Goal: Information Seeking & Learning: Check status

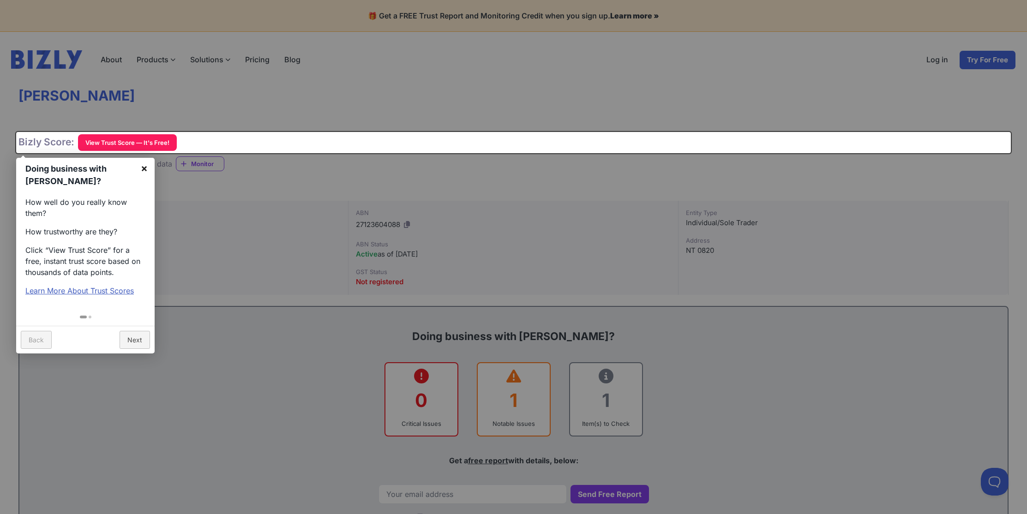
click at [143, 171] on link "×" at bounding box center [144, 168] width 21 height 21
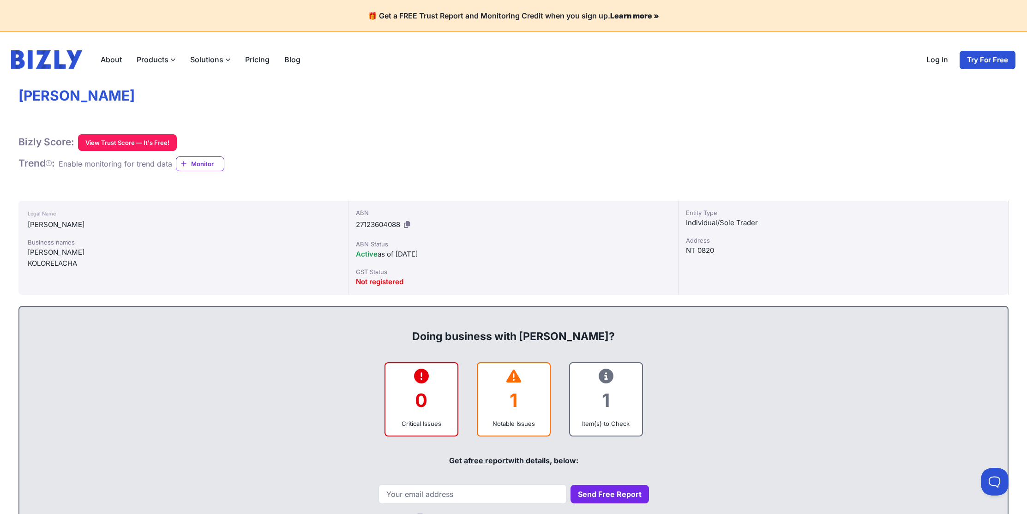
click at [447, 282] on div "Not registered" at bounding box center [513, 281] width 315 height 11
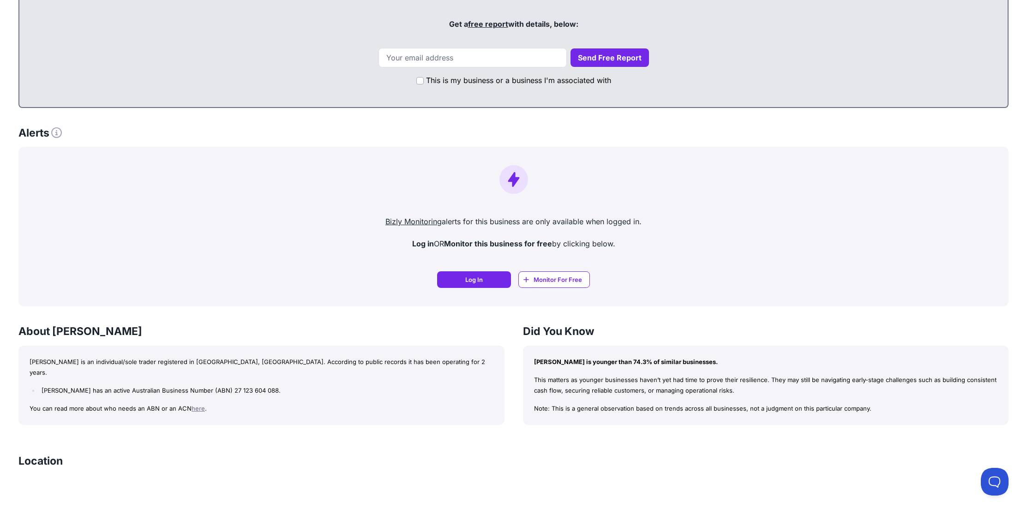
scroll to position [261, 0]
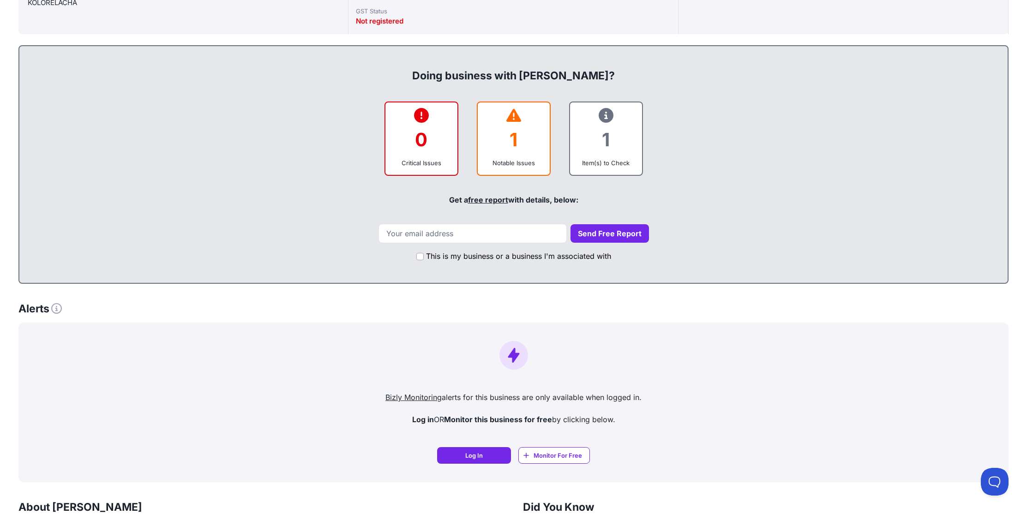
click at [511, 177] on div "Doing business with [PERSON_NAME]? 0 Critical Issues 1 Notable Issues 1 Item(s)…" at bounding box center [513, 164] width 990 height 239
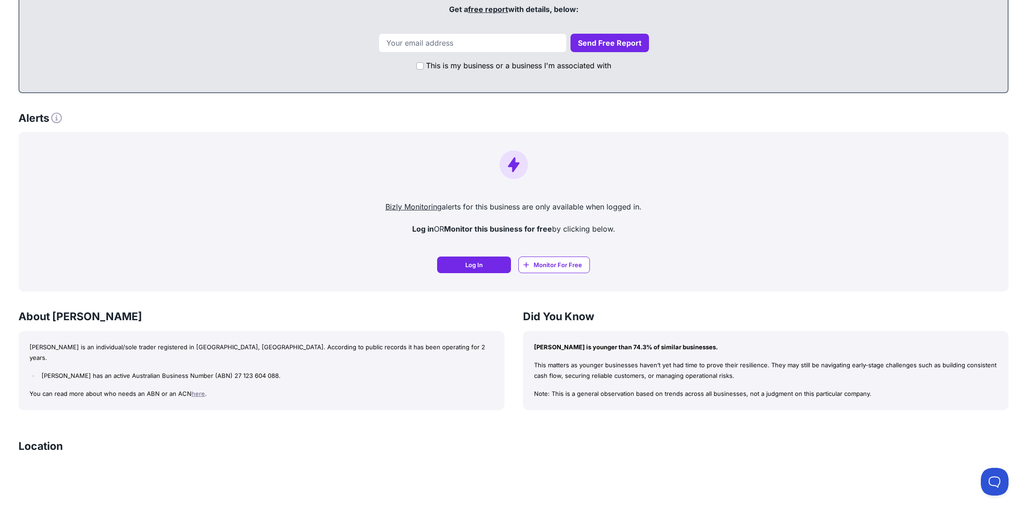
scroll to position [450, 0]
click at [769, 259] on div "Log In Log In Monitor Free Monitor For Free" at bounding box center [513, 266] width 975 height 17
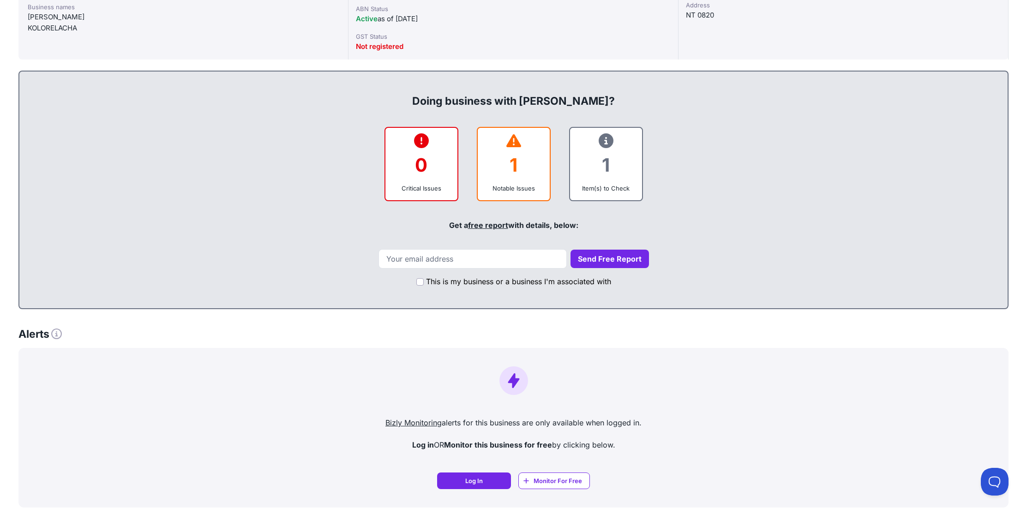
scroll to position [194, 0]
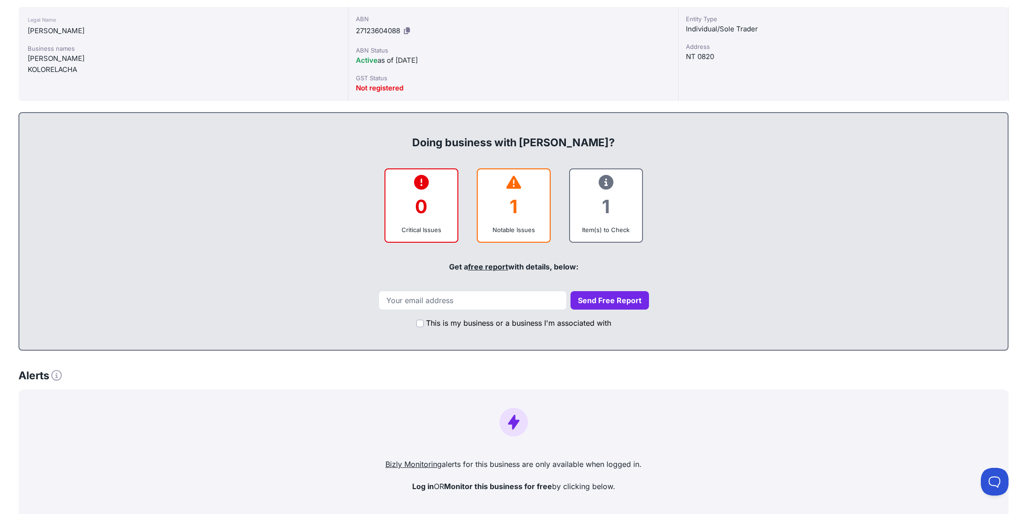
click at [504, 217] on div "1" at bounding box center [513, 206] width 57 height 37
click at [511, 229] on div "Notable Issues" at bounding box center [513, 229] width 57 height 9
click at [434, 229] on div "Critical Issues" at bounding box center [421, 229] width 57 height 9
click at [611, 219] on div "1" at bounding box center [605, 206] width 57 height 37
click at [603, 190] on div "1" at bounding box center [605, 206] width 57 height 37
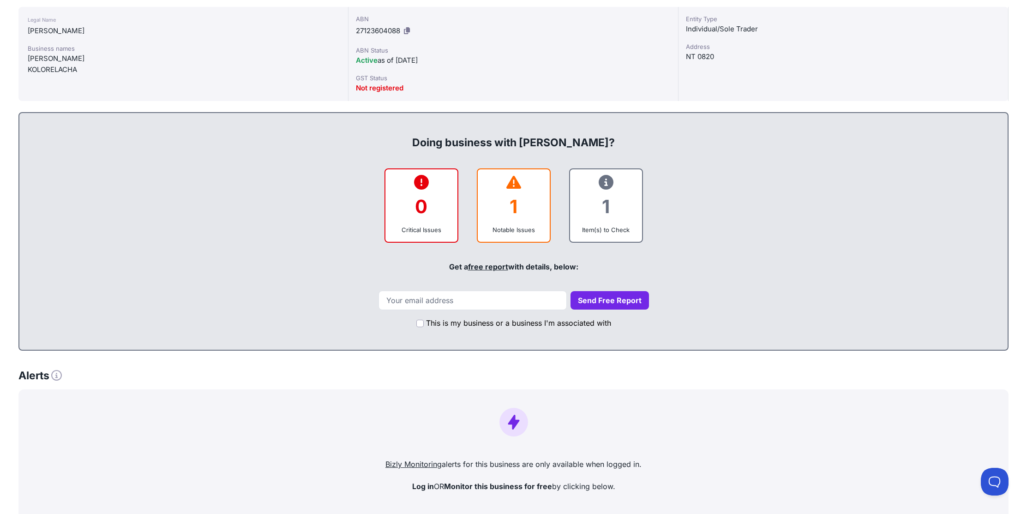
click at [601, 228] on div "Item(s) to Check" at bounding box center [605, 229] width 57 height 9
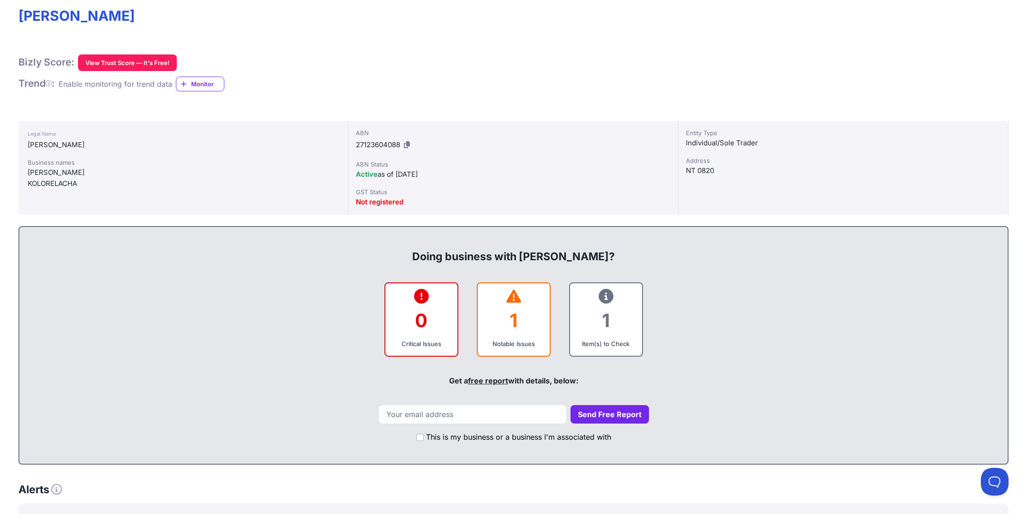
scroll to position [16, 0]
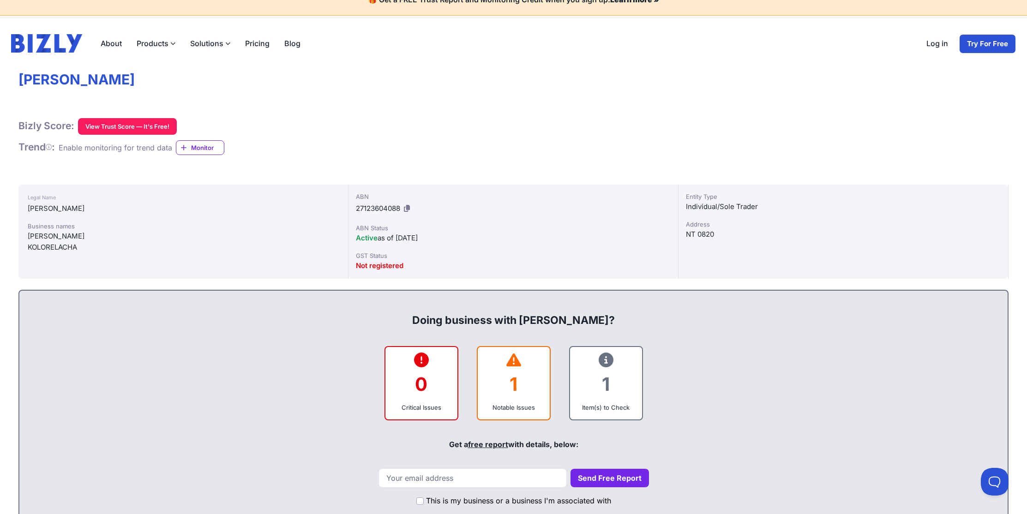
click at [523, 404] on div "Notable Issues" at bounding box center [513, 407] width 57 height 9
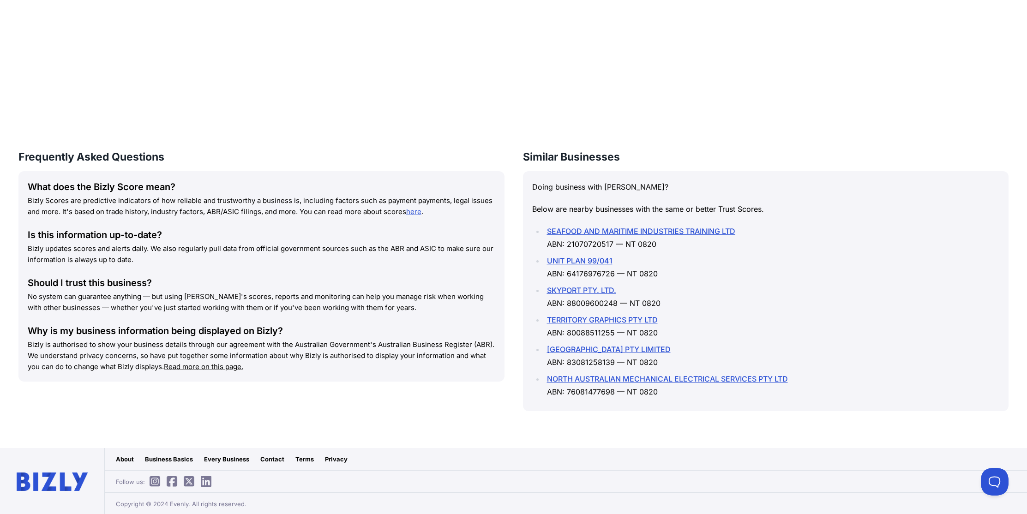
scroll to position [988, 0]
